Goal: Use online tool/utility: Utilize a website feature to perform a specific function

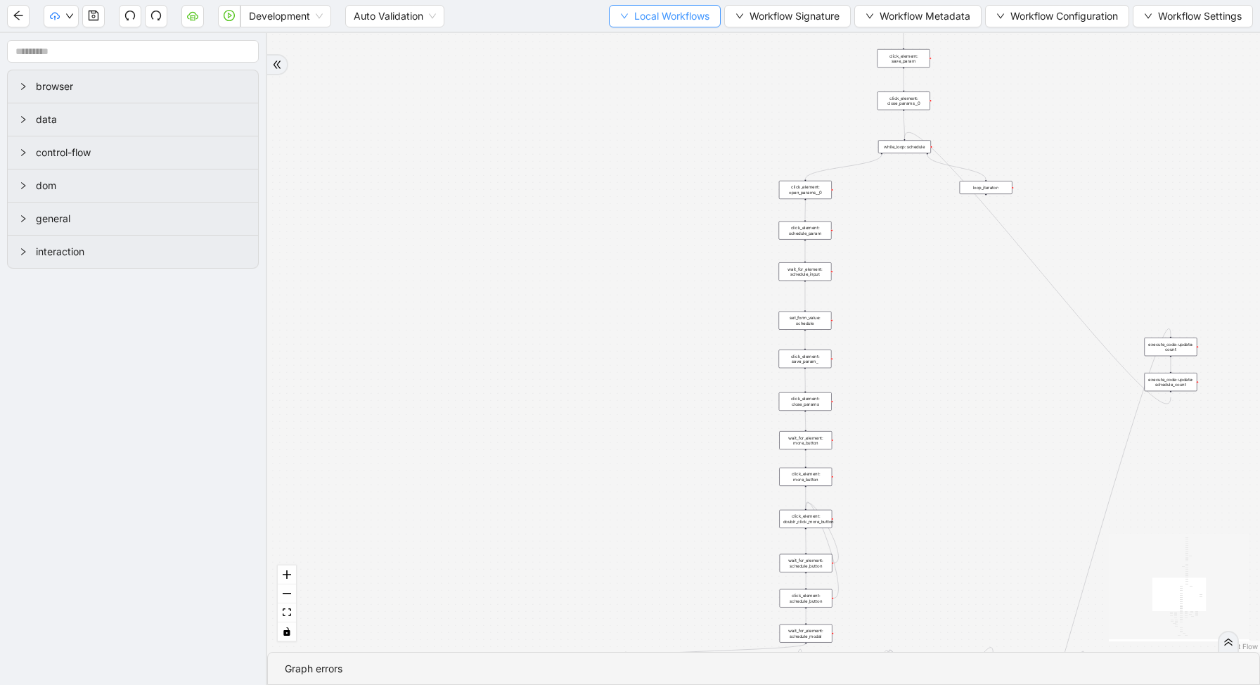
click at [653, 12] on span "Local Workflows" at bounding box center [671, 15] width 75 height 15
click at [656, 40] on span "Select" at bounding box center [658, 43] width 91 height 15
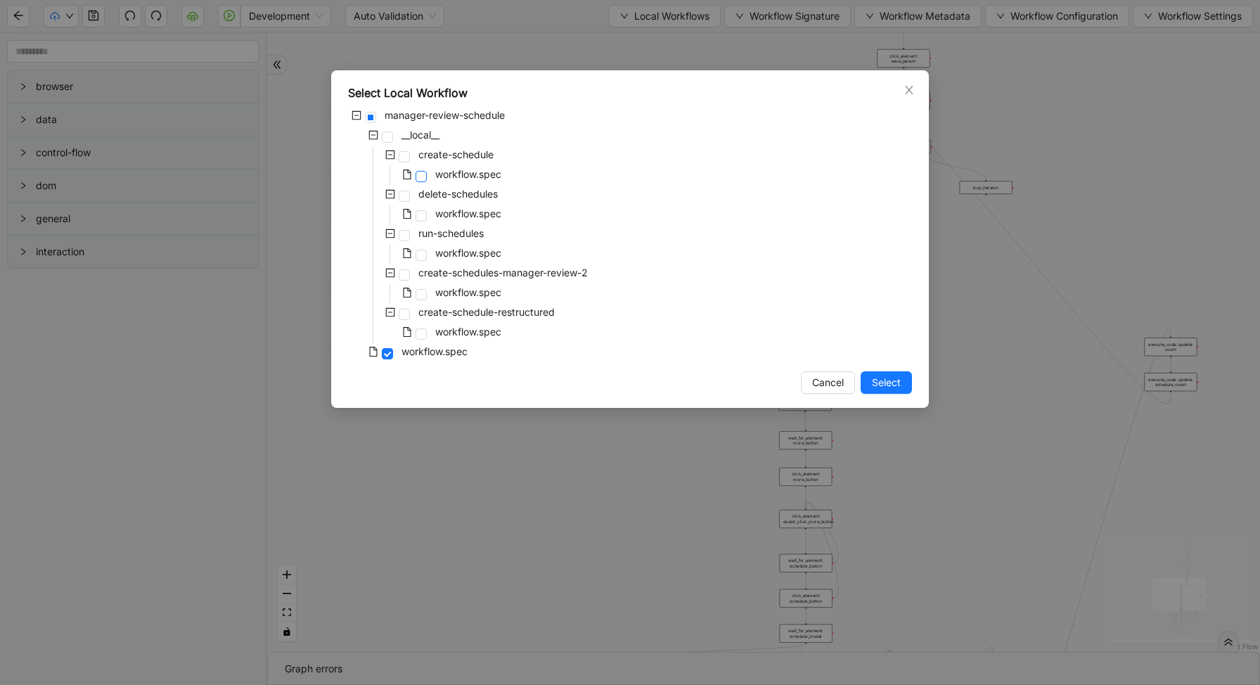
click at [418, 173] on span at bounding box center [421, 176] width 11 height 11
click at [888, 392] on button "Select" at bounding box center [886, 382] width 51 height 23
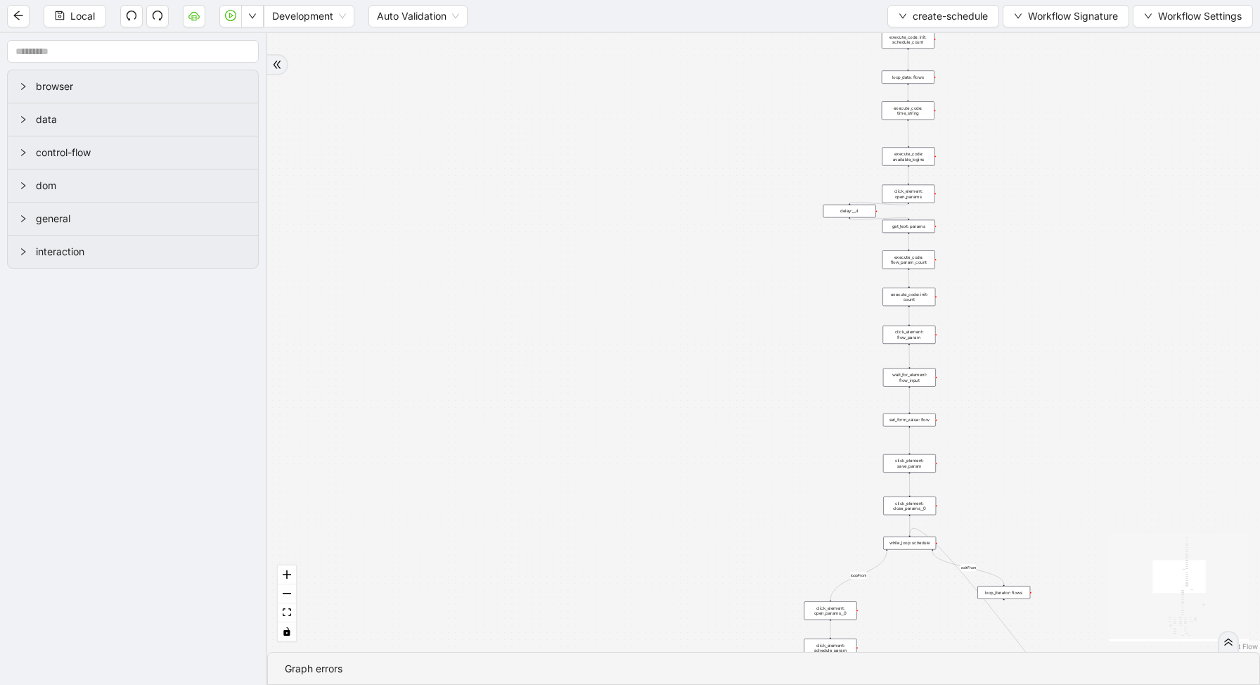
click at [900, 423] on div "set_form_value: flow" at bounding box center [909, 420] width 53 height 13
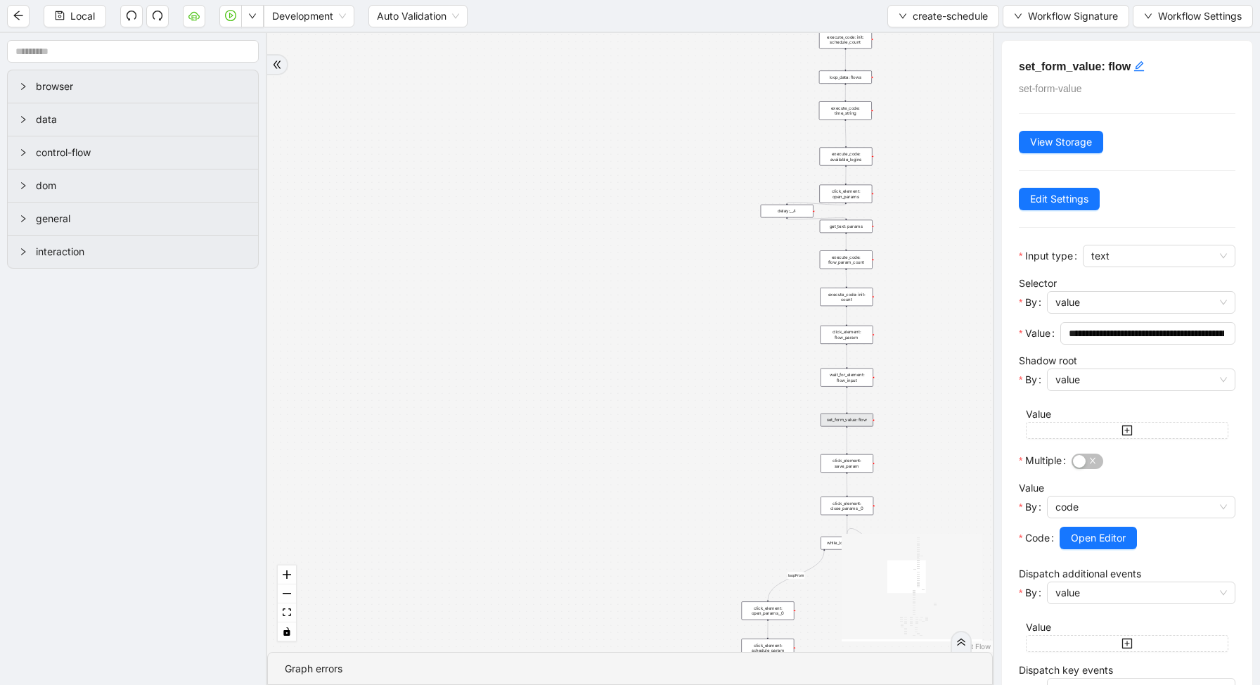
drag, startPoint x: 966, startPoint y: 332, endPoint x: 802, endPoint y: 332, distance: 164.6
click at [802, 332] on div "loopFrom exitFrom fallback enable_retry has_error is_selected fallback create_s…" at bounding box center [630, 342] width 726 height 619
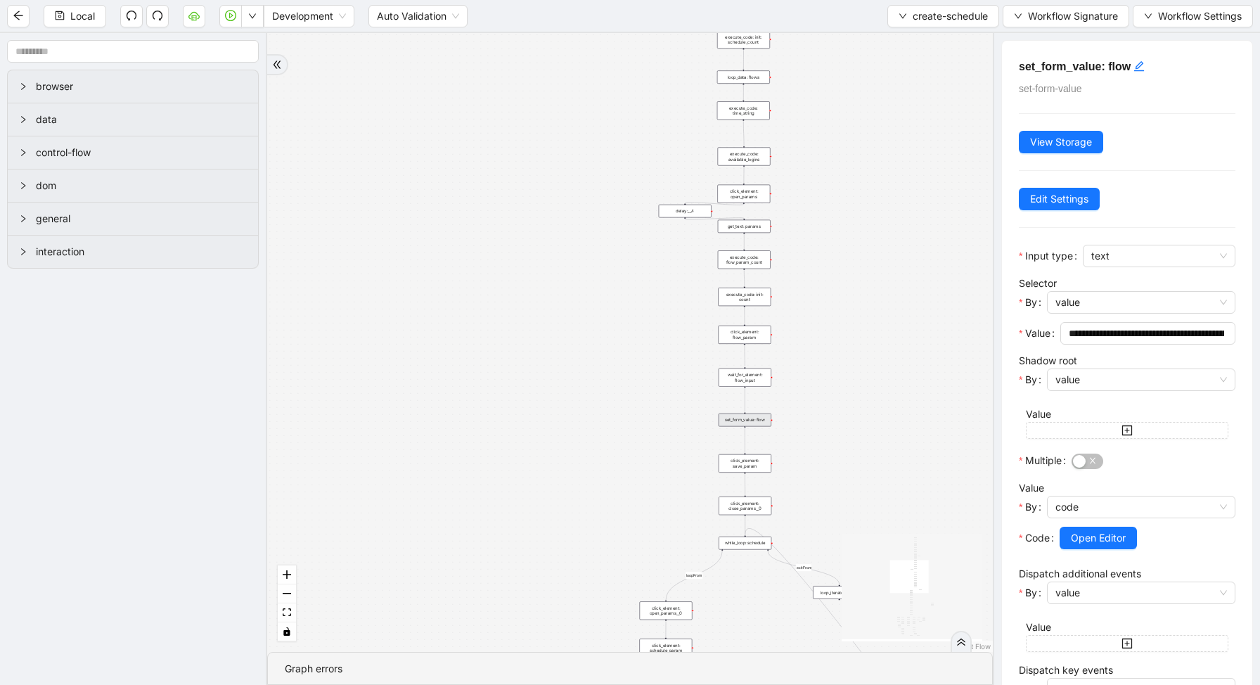
click at [757, 77] on div "loop_data: flows" at bounding box center [743, 76] width 53 height 13
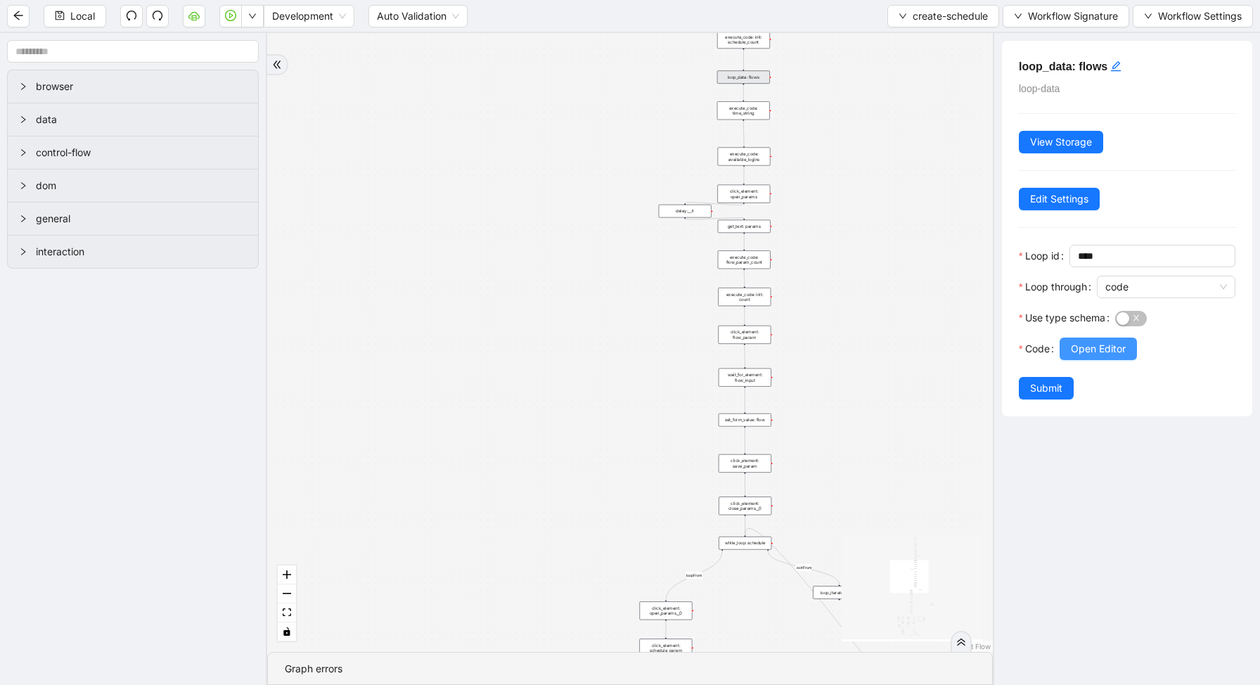
click at [1082, 343] on span "Open Editor" at bounding box center [1098, 348] width 55 height 15
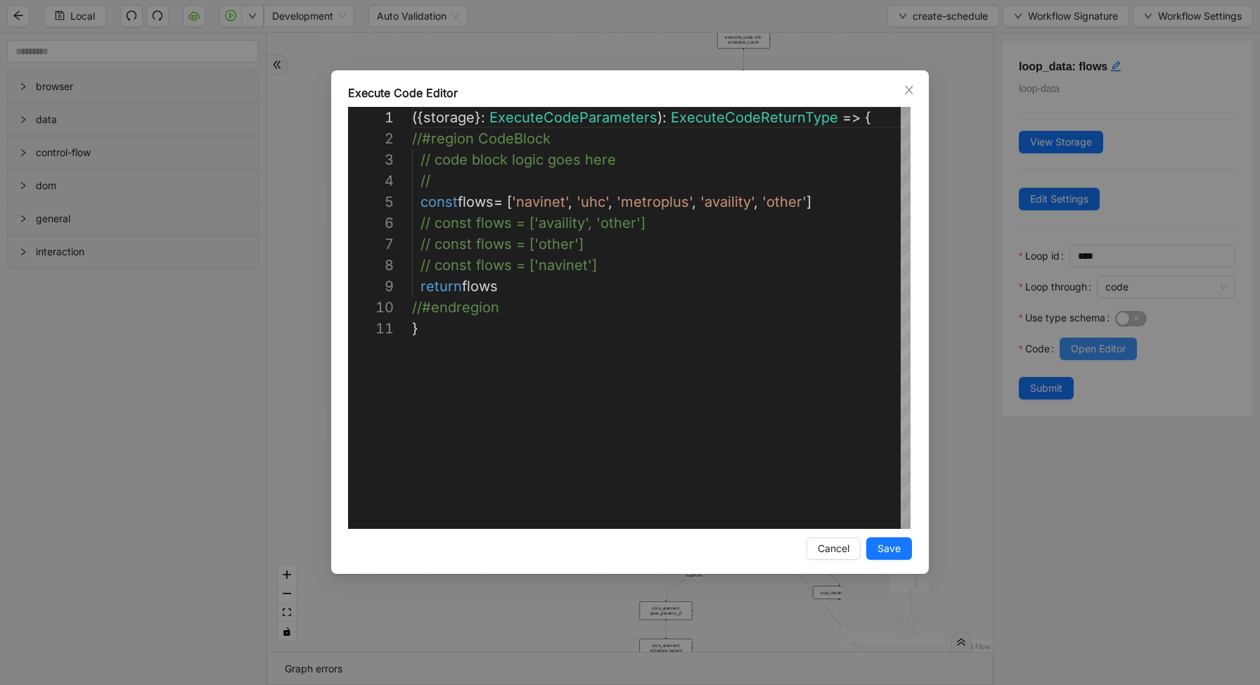
scroll to position [211, 0]
click at [612, 243] on div "( { storage } : ExecuteCodeParameters ): ExecuteCodeReturnType => { //#region C…" at bounding box center [662, 423] width 501 height 633
click at [634, 201] on div "( { storage } : ExecuteCodeParameters ): ExecuteCodeReturnType => { //#region C…" at bounding box center [662, 423] width 501 height 633
type textarea "**********"
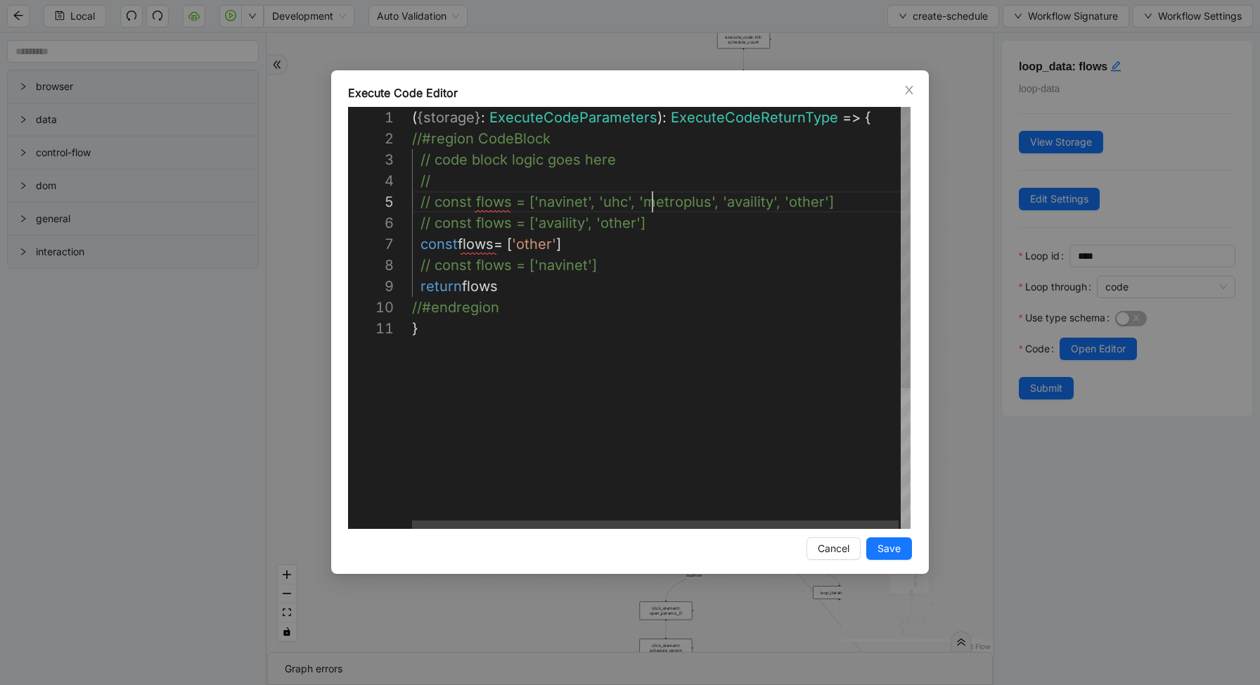
scroll to position [84, 241]
click at [886, 546] on span "Save" at bounding box center [889, 548] width 23 height 15
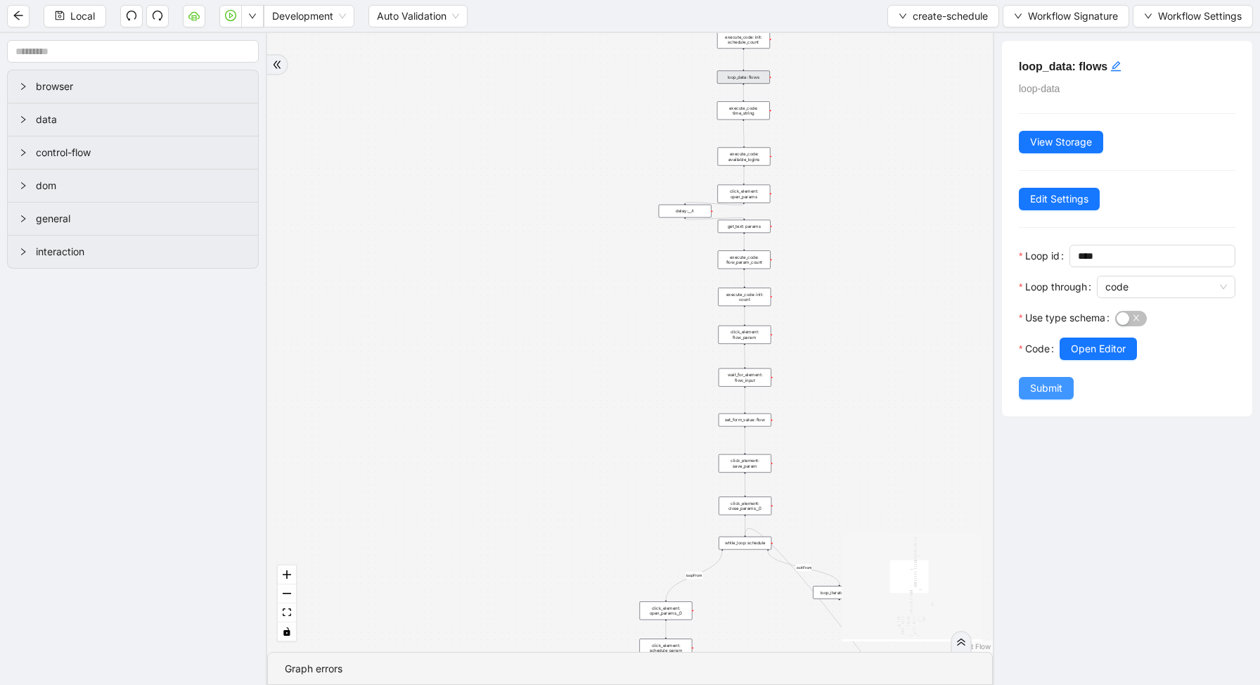
click at [1056, 384] on span "Submit" at bounding box center [1046, 388] width 32 height 15
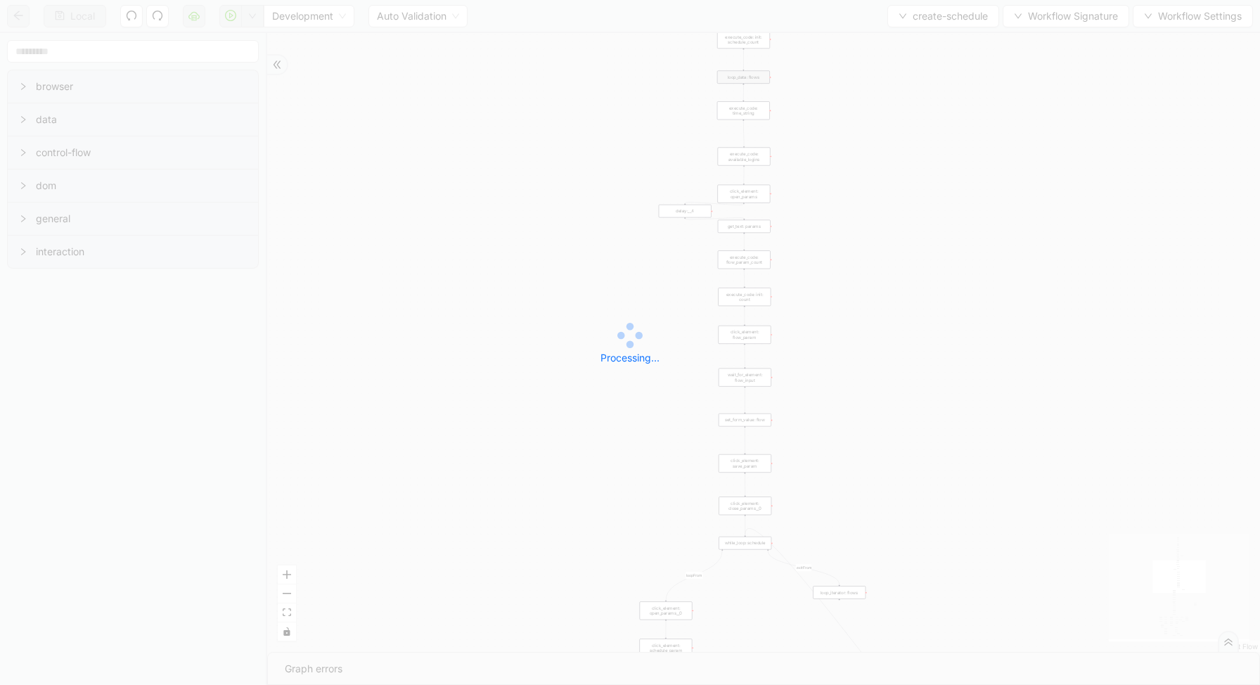
click at [253, 14] on div "Local Development Auto Validation create-schedule Workflow Signature Workflow S…" at bounding box center [630, 342] width 1260 height 685
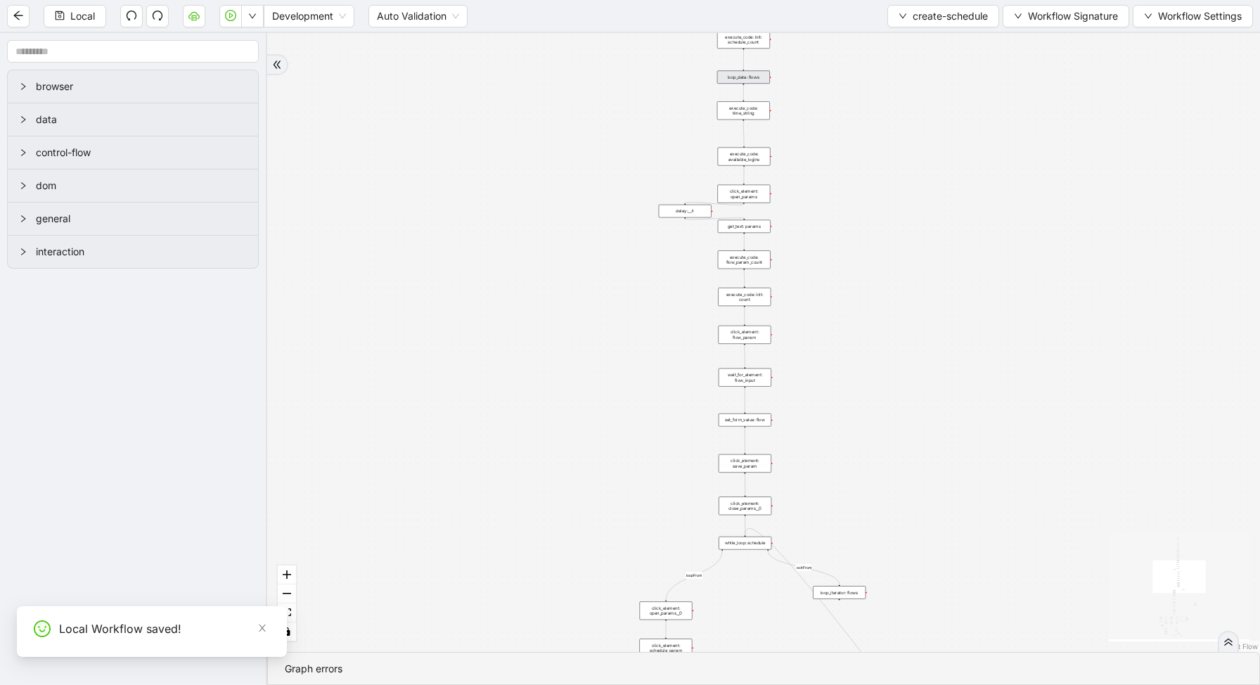
click at [254, 14] on icon "down" at bounding box center [252, 16] width 8 height 8
click at [250, 46] on span "Run local workflow" at bounding box center [208, 43] width 86 height 15
